Goal: Task Accomplishment & Management: Manage account settings

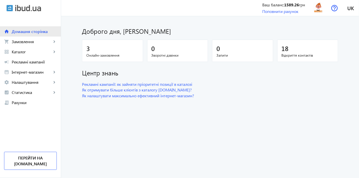
click at [37, 35] on link "home Домашня сторінка" at bounding box center [30, 31] width 61 height 10
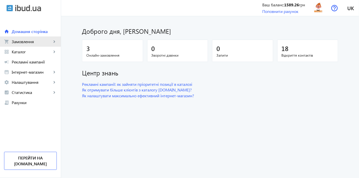
click at [33, 41] on span "Замовлення" at bounding box center [32, 41] width 40 height 5
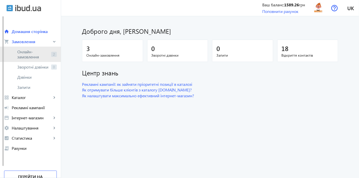
click at [29, 57] on span "Онлайн-замовлення" at bounding box center [33, 54] width 32 height 10
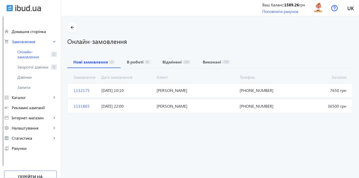
click at [173, 106] on span "[PERSON_NAME]" at bounding box center [195, 107] width 83 height 6
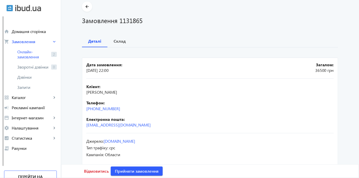
scroll to position [27, 0]
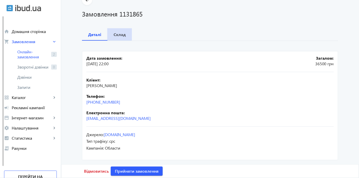
click at [116, 33] on b "Склад" at bounding box center [119, 35] width 12 height 4
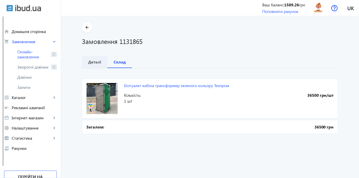
click at [88, 65] on span "Деталі" at bounding box center [94, 62] width 13 height 12
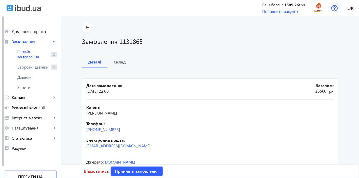
scroll to position [27, 0]
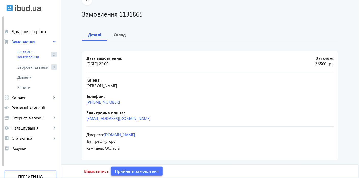
click at [138, 171] on span "Прийняти замовлення" at bounding box center [137, 172] width 44 height 6
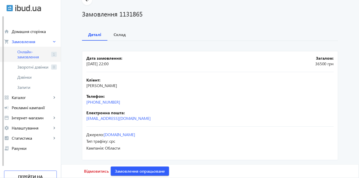
click at [28, 55] on span "Онлайн-замовлення" at bounding box center [33, 54] width 32 height 10
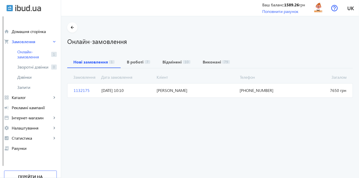
click at [80, 90] on span "1132175" at bounding box center [85, 91] width 28 height 6
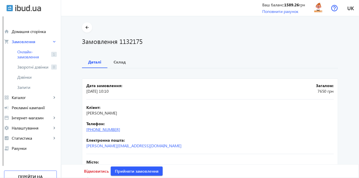
drag, startPoint x: 127, startPoint y: 131, endPoint x: 101, endPoint y: 130, distance: 25.2
click at [101, 130] on div "Телефон: [PHONE_NUMBER]" at bounding box center [209, 126] width 247 height 11
copy link "[PHONE_NUMBER]"
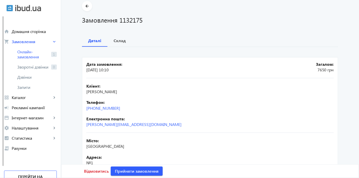
scroll to position [28, 0]
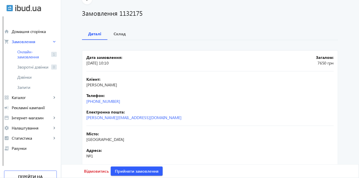
click at [140, 104] on div "Телефон: [PHONE_NUMBER]" at bounding box center [209, 98] width 247 height 11
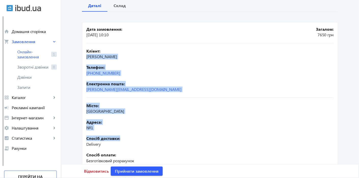
scroll to position [85, 0]
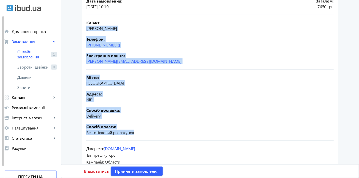
drag, startPoint x: 83, startPoint y: 84, endPoint x: 141, endPoint y: 137, distance: 78.3
click at [141, 137] on mat-card "Дата замовлення: [DATE] 10:10 Загалом: 7650 грн Кліент: [PERSON_NAME] Телефон: …" at bounding box center [210, 84] width 256 height 181
copy mat-card "[PERSON_NAME] Телефон: [PHONE_NUMBER] Електронна пошта: [PERSON_NAME][EMAIL_ADD…"
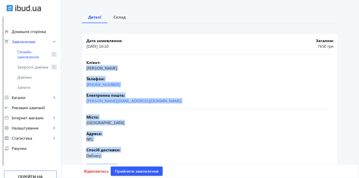
scroll to position [42, 0]
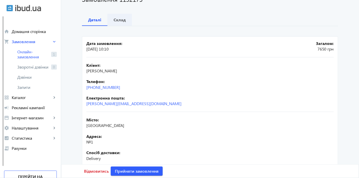
click at [113, 22] on span "Склад" at bounding box center [119, 20] width 12 height 12
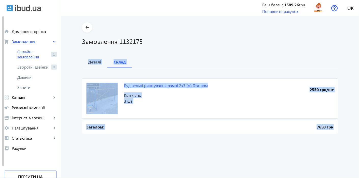
drag, startPoint x: 75, startPoint y: 56, endPoint x: 335, endPoint y: 142, distance: 273.5
click at [335, 142] on order "arrow_back Замовлення 1132175 Деталі Склад Будівельні риштування рамні 2х3 (м) …" at bounding box center [210, 97] width 298 height 162
drag, startPoint x: 231, startPoint y: 145, endPoint x: 242, endPoint y: 151, distance: 13.1
click at [231, 145] on order "arrow_back Замовлення 1132175 Деталі Склад Будівельні риштування рамні 2х3 (м) …" at bounding box center [210, 97] width 298 height 162
click at [278, 157] on order "arrow_back Замовлення 1132175 Деталі Склад Будівельні риштування рамні 2х3 (м) …" at bounding box center [210, 97] width 298 height 162
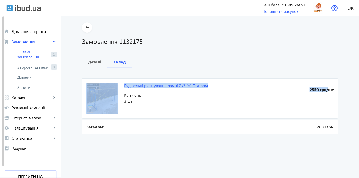
drag, startPoint x: 120, startPoint y: 83, endPoint x: 329, endPoint y: 119, distance: 211.2
click at [328, 118] on mat-card "Будівельні риштування рамні 2х3 (м) Техпром 2550 грн/шт Кількість: 3 шт" at bounding box center [210, 99] width 256 height 40
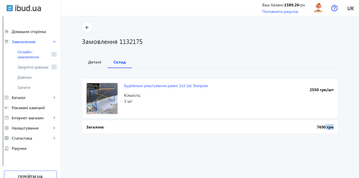
drag, startPoint x: 333, startPoint y: 128, endPoint x: 324, endPoint y: 127, distance: 9.2
click at [324, 127] on mat-card "Загалом: 7650 грн" at bounding box center [210, 127] width 256 height 14
drag, startPoint x: 246, startPoint y: 152, endPoint x: 247, endPoint y: 183, distance: 30.8
click at [247, 178] on html "arrow_back home Домашня сторінка shopping_cart Замовлення keyboard_arrow_right …" at bounding box center [179, 89] width 359 height 178
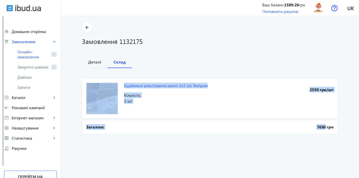
drag, startPoint x: 122, startPoint y: 86, endPoint x: 324, endPoint y: 129, distance: 207.2
click at [324, 129] on div "Будівельні риштування рамні 2х3 (м) Техпром 2550 грн/шт Кількість: 3 шт Загалом…" at bounding box center [210, 101] width 256 height 67
copy div "Будівельні риштування рамні 2х3 (м) Техпром 2550 грн/шт Кількість: 3 шт Загалом…"
